Goal: Task Accomplishment & Management: Manage account settings

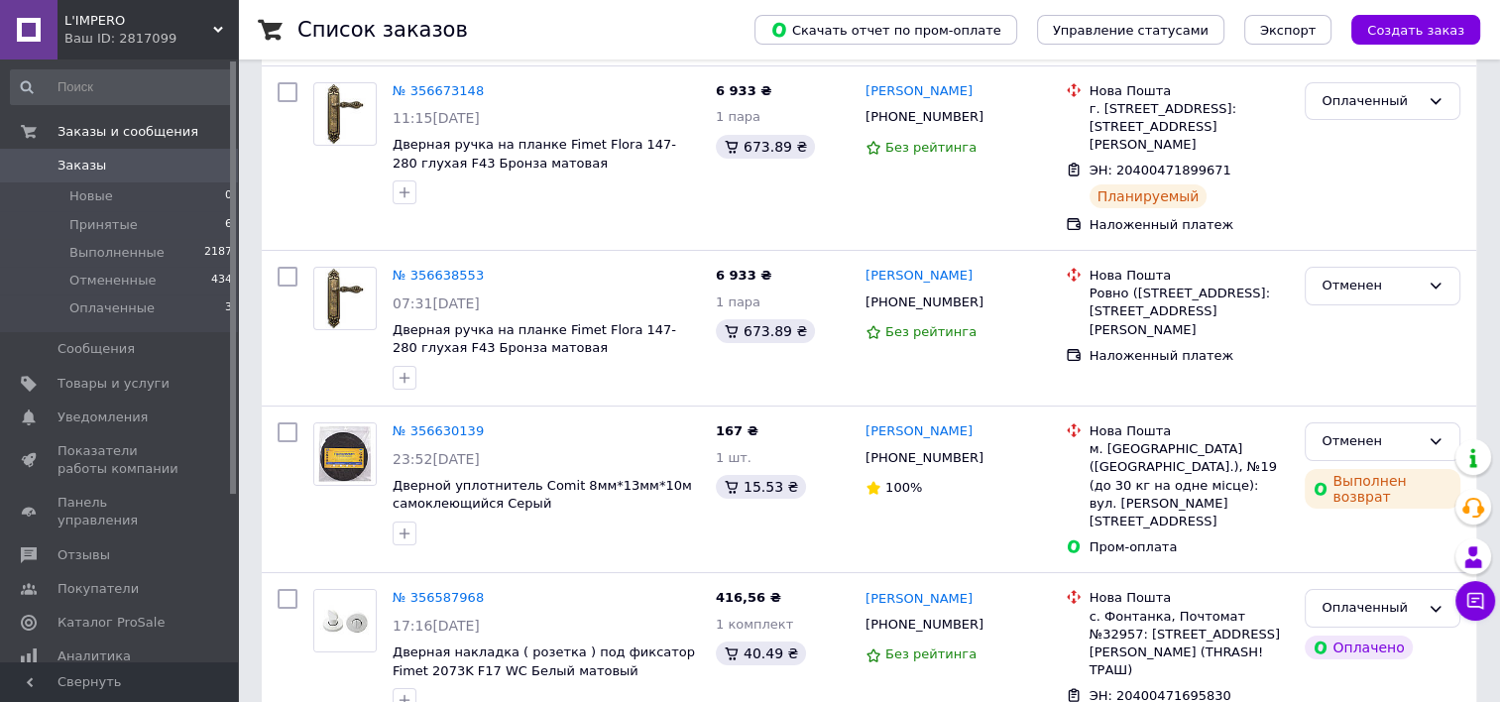
scroll to position [490, 0]
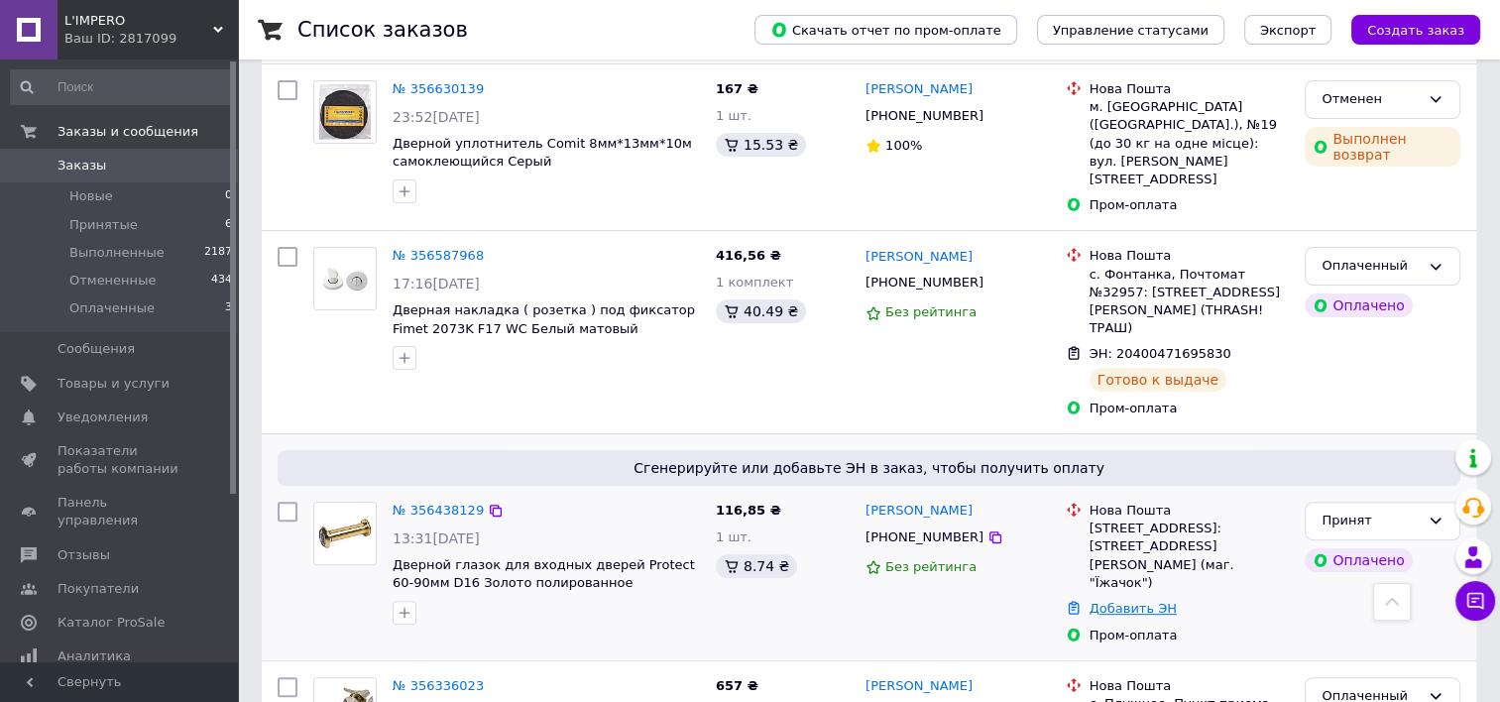
click at [1144, 601] on link "Добавить ЭН" at bounding box center [1132, 608] width 87 height 15
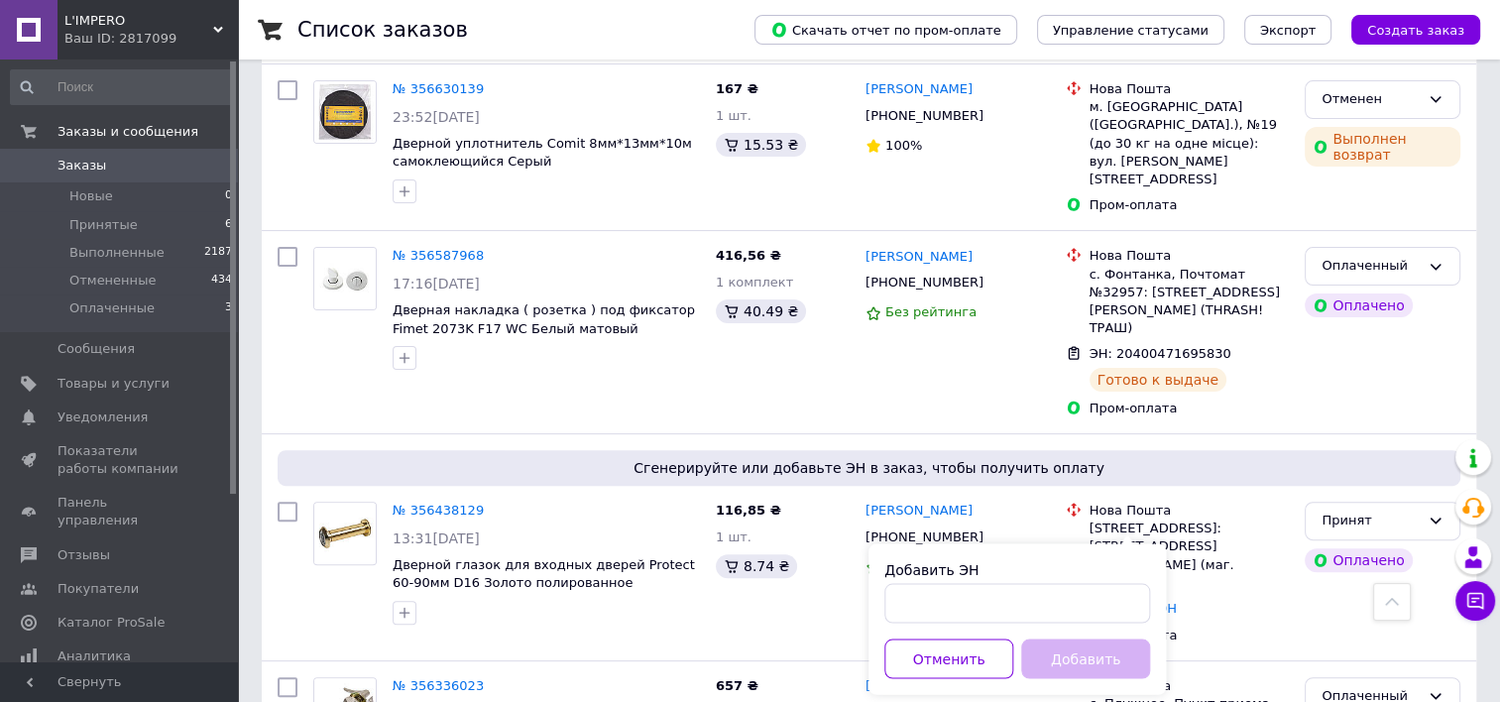
drag, startPoint x: 1013, startPoint y: 571, endPoint x: 1003, endPoint y: 593, distance: 24.0
click at [1011, 576] on div "Добавить ЭН" at bounding box center [1017, 569] width 266 height 20
click at [1003, 594] on input "Добавить ЭН" at bounding box center [1017, 603] width 266 height 40
paste input "20400471911062"
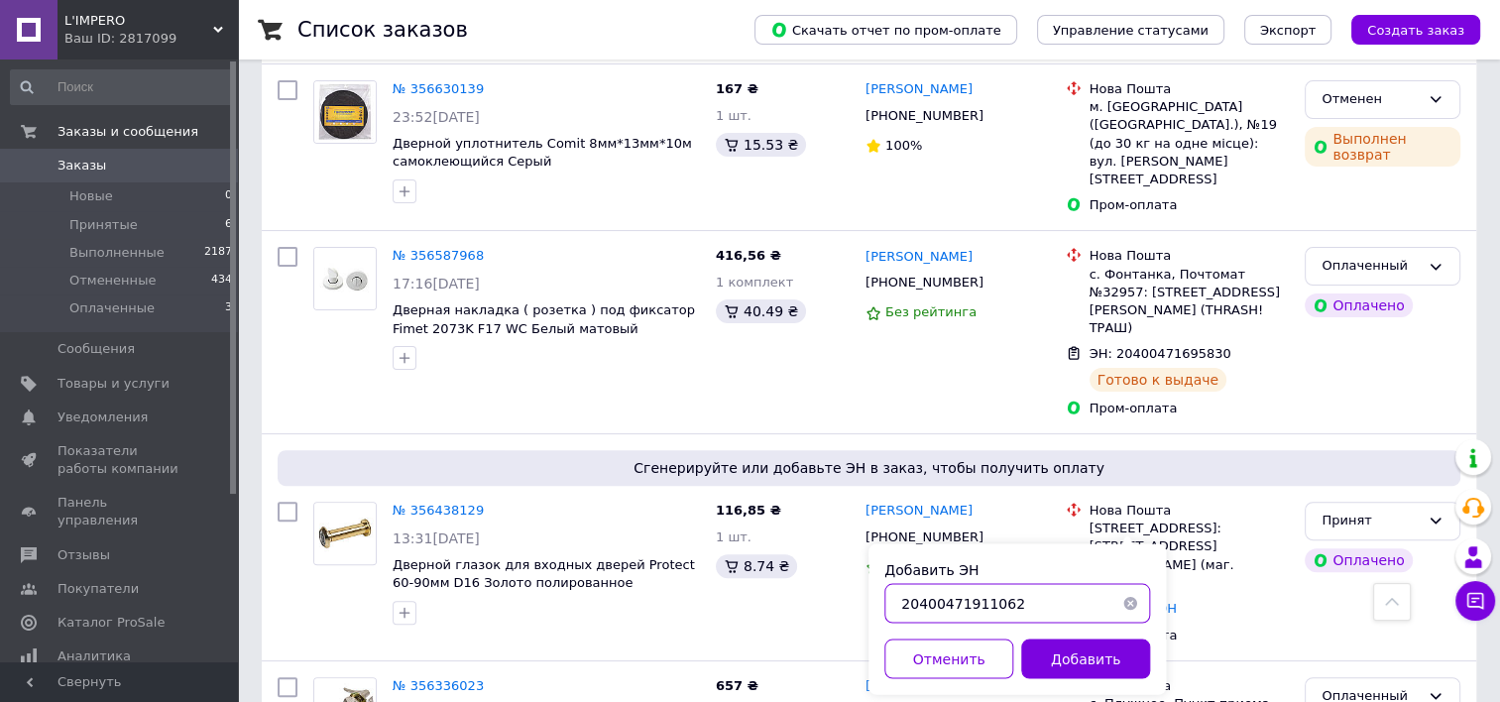
click at [904, 603] on input "20400471911062" at bounding box center [1017, 603] width 266 height 40
click at [899, 603] on input "20400471911062" at bounding box center [1017, 603] width 266 height 40
type input "20400471911062"
click at [1096, 651] on button "Добавить" at bounding box center [1085, 658] width 129 height 40
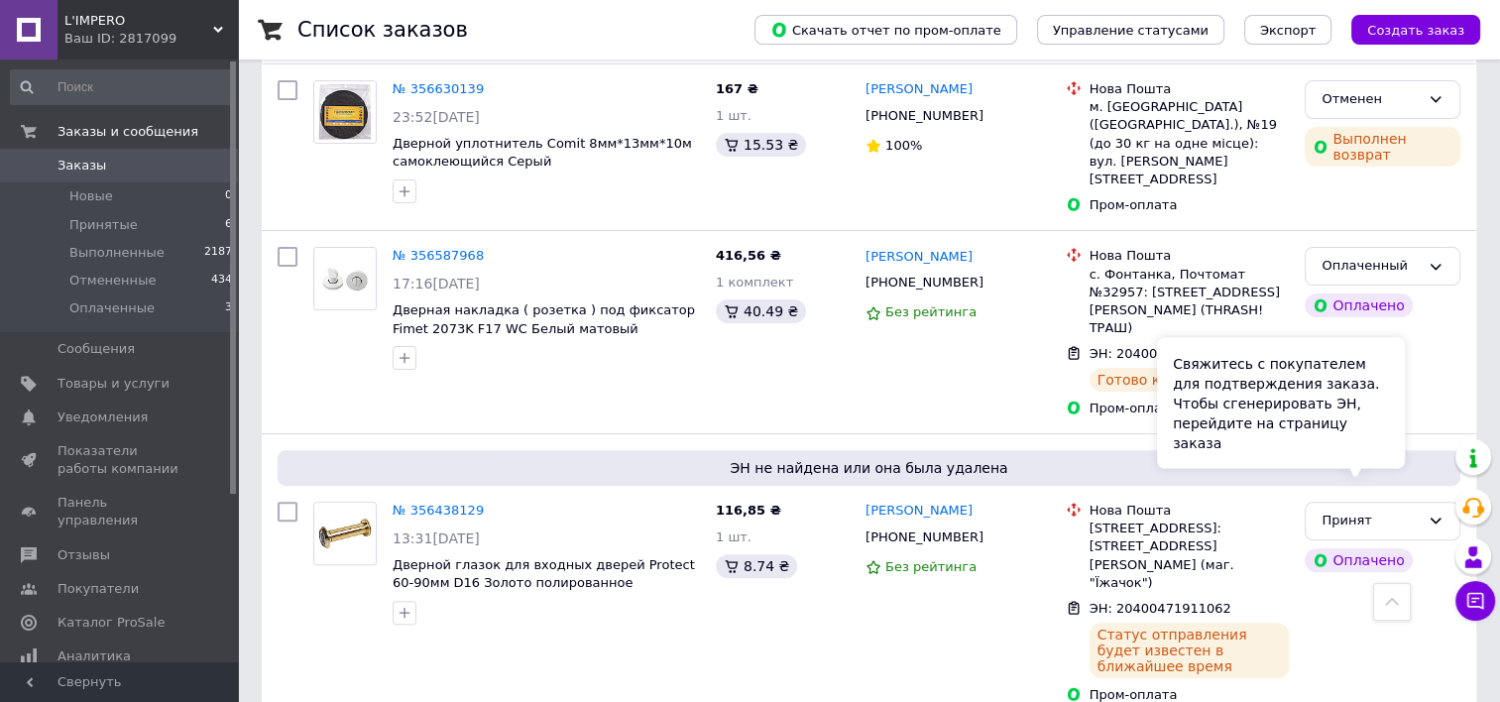
click at [1377, 445] on div "Свяжитесь с покупателем для подтверждения заказа. Чтобы сгенерировать ЭН, перей…" at bounding box center [1281, 402] width 248 height 131
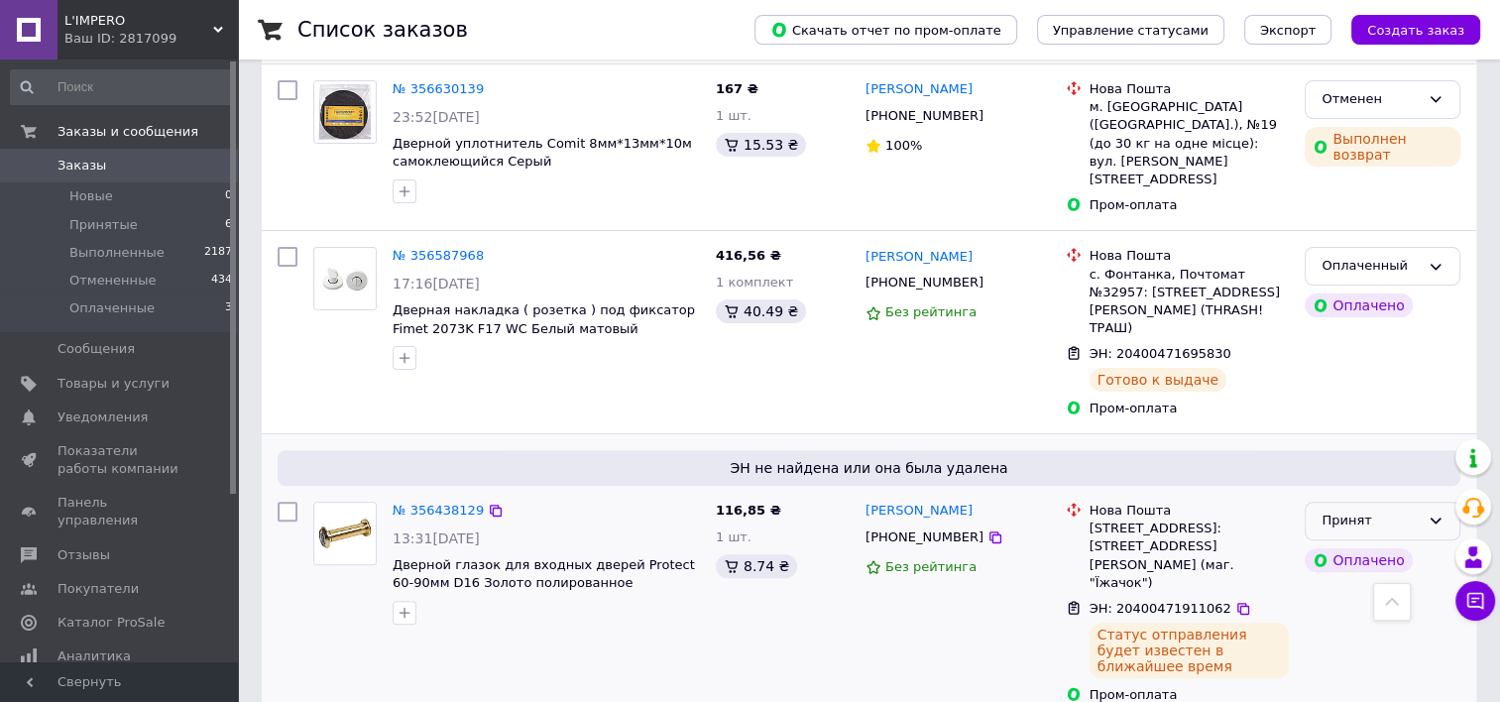
click at [1409, 502] on div "Принят" at bounding box center [1382, 521] width 156 height 39
click at [1367, 617] on li "Оплаченный" at bounding box center [1382, 635] width 154 height 37
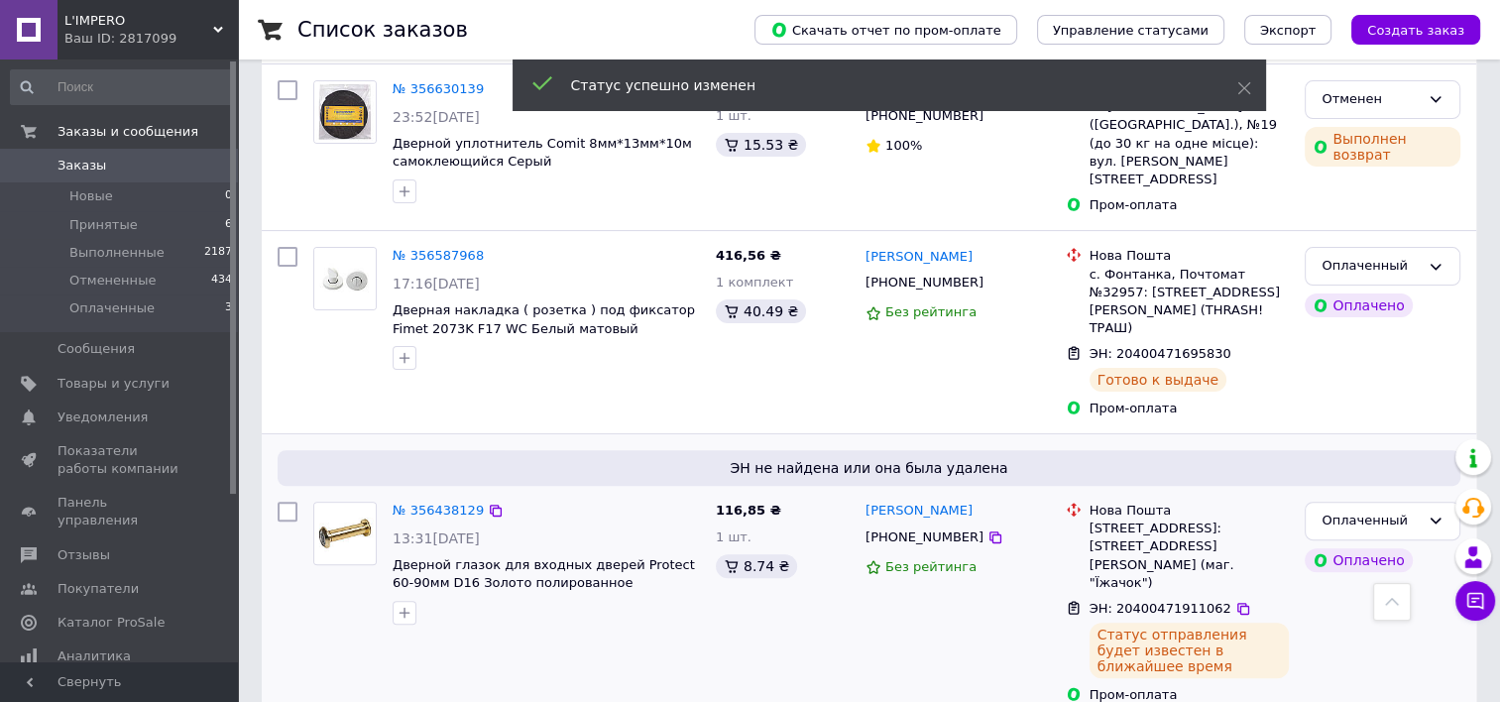
click at [1345, 572] on div "Оплаченный Оплачено" at bounding box center [1381, 603] width 171 height 218
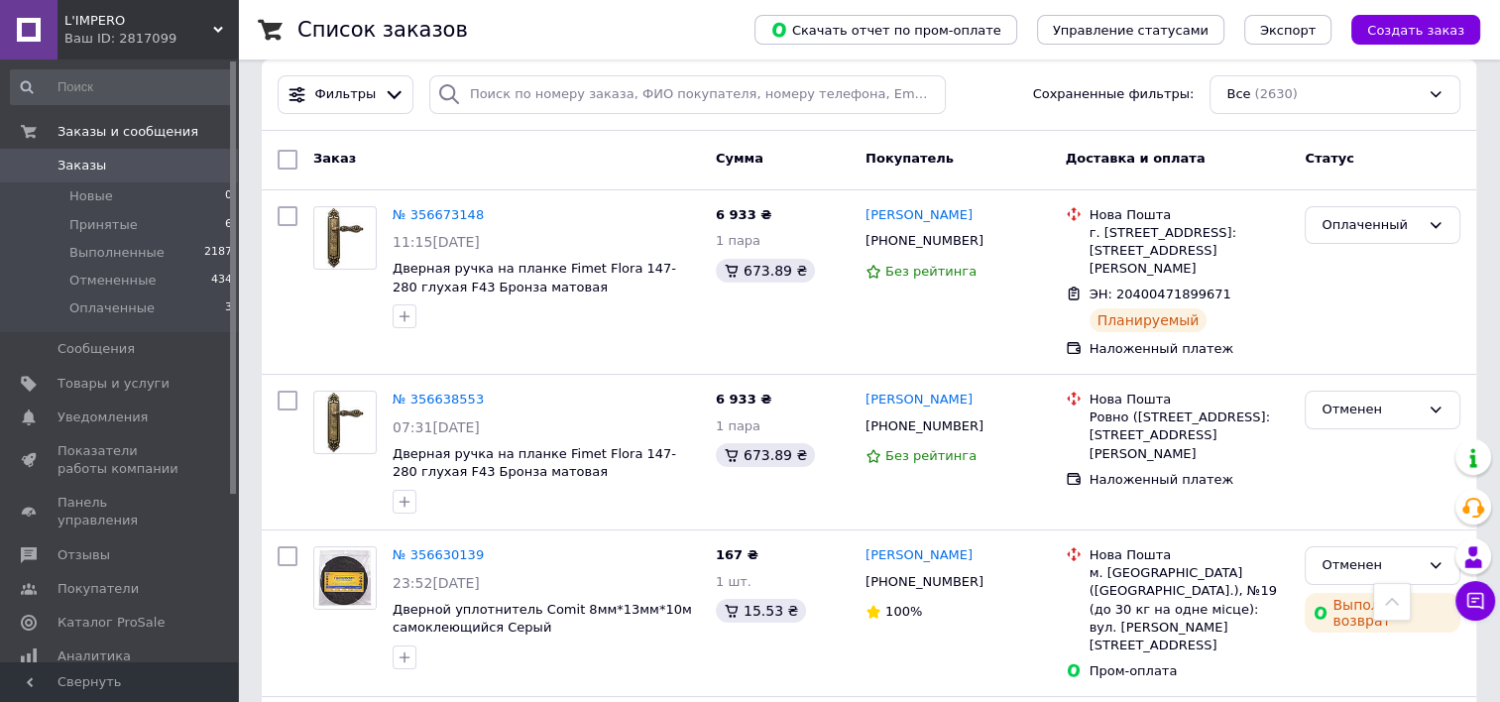
scroll to position [0, 0]
